Goal: Complete application form: Complete application form

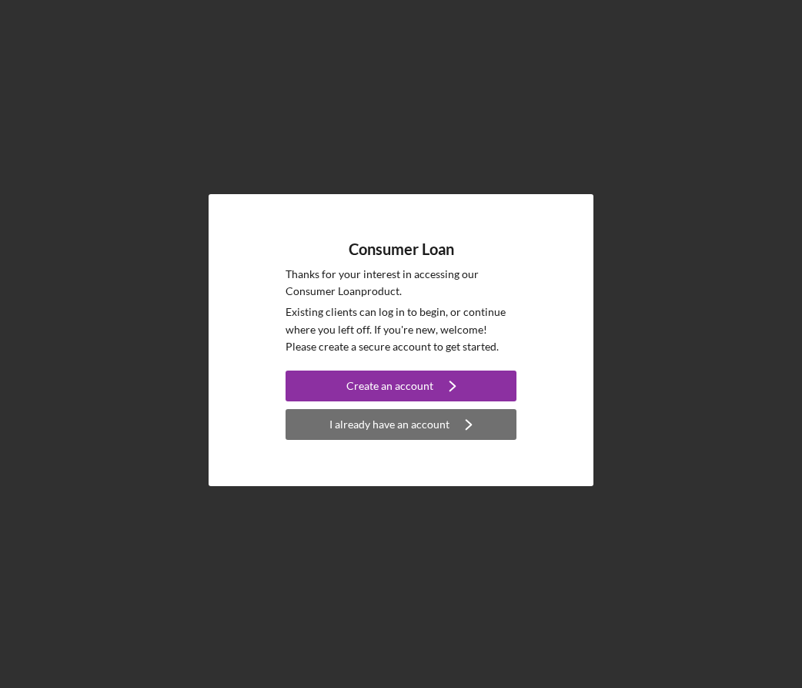
click at [401, 424] on div "I already have an account" at bounding box center [390, 424] width 120 height 31
